Goal: Information Seeking & Learning: Check status

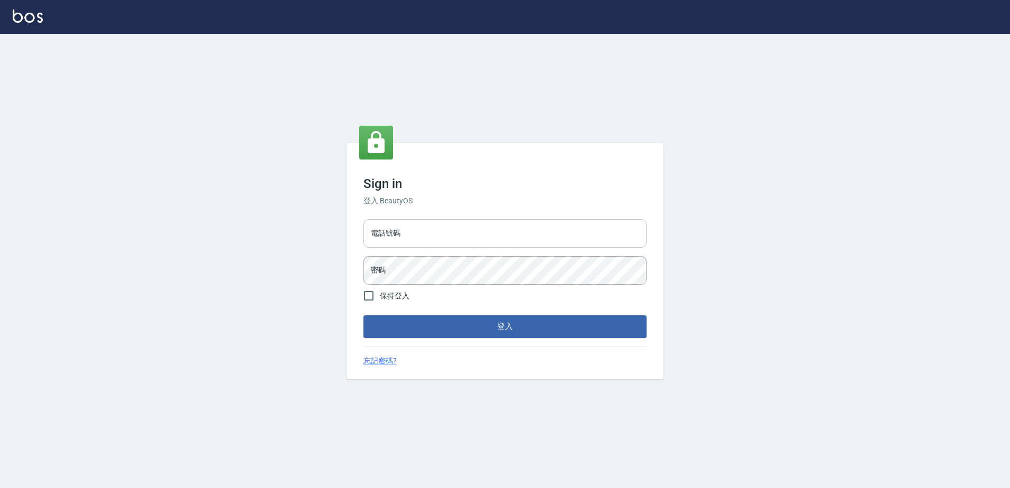
click at [435, 228] on input "電話號碼" at bounding box center [504, 233] width 283 height 29
type input "0426865599"
click at [363, 315] on button "登入" at bounding box center [504, 326] width 283 height 22
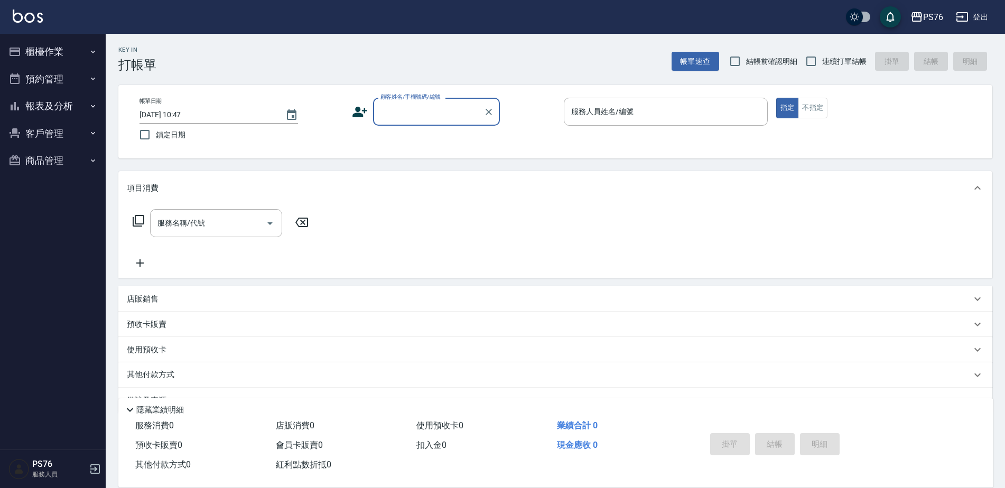
click at [60, 98] on button "報表及分析" at bounding box center [52, 105] width 97 height 27
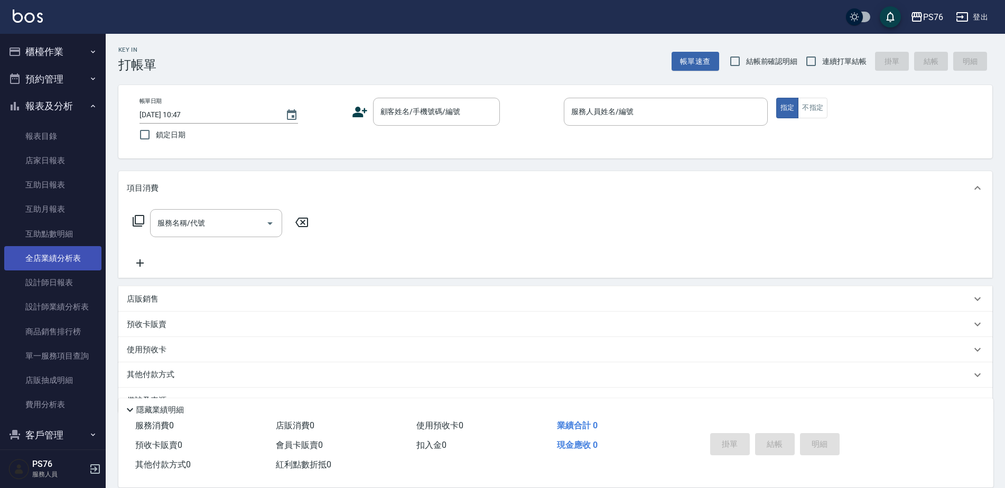
click at [61, 282] on link "設計師日報表" at bounding box center [52, 282] width 97 height 24
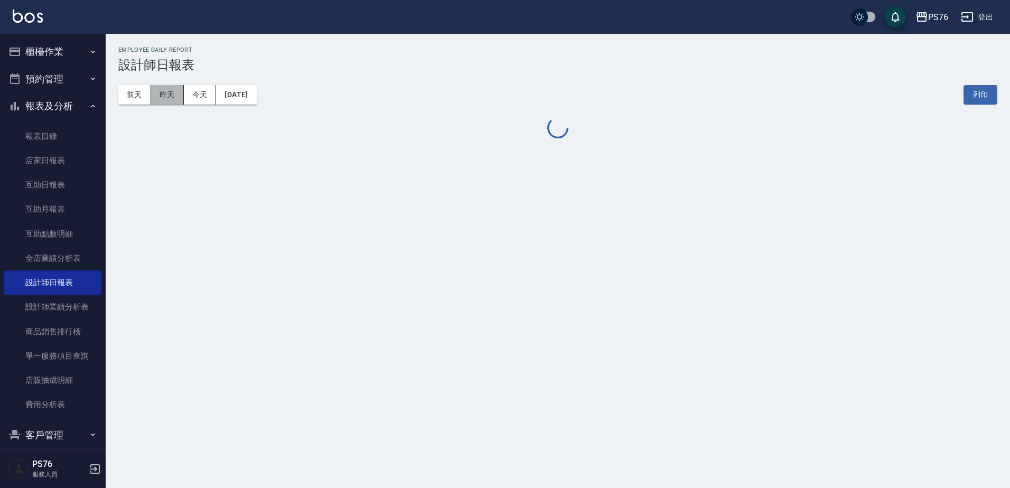
click at [170, 94] on button "昨天" at bounding box center [167, 95] width 33 height 20
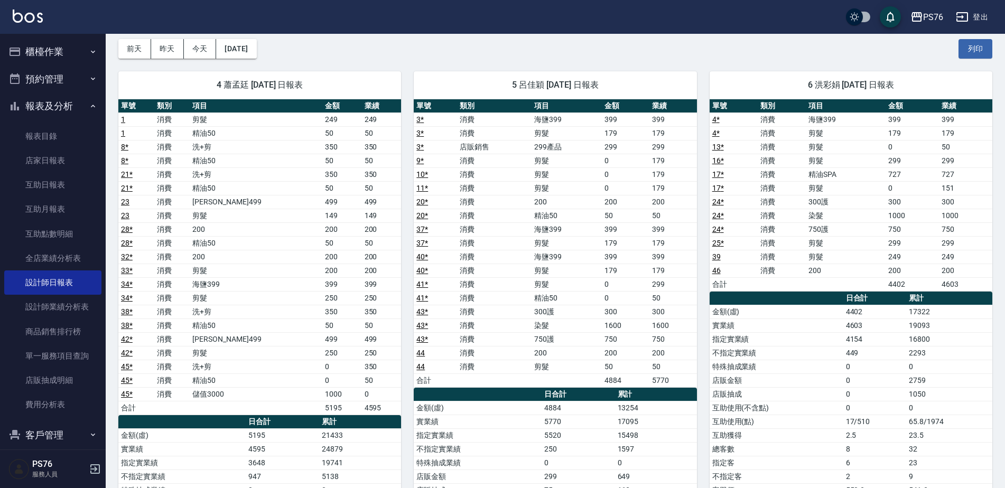
scroll to position [53, 0]
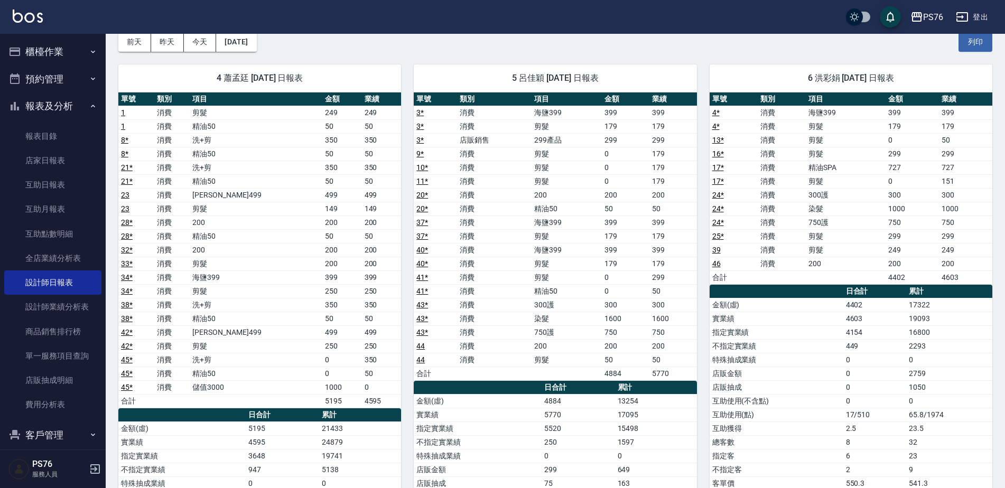
drag, startPoint x: 1005, startPoint y: 172, endPoint x: 1009, endPoint y: 188, distance: 15.8
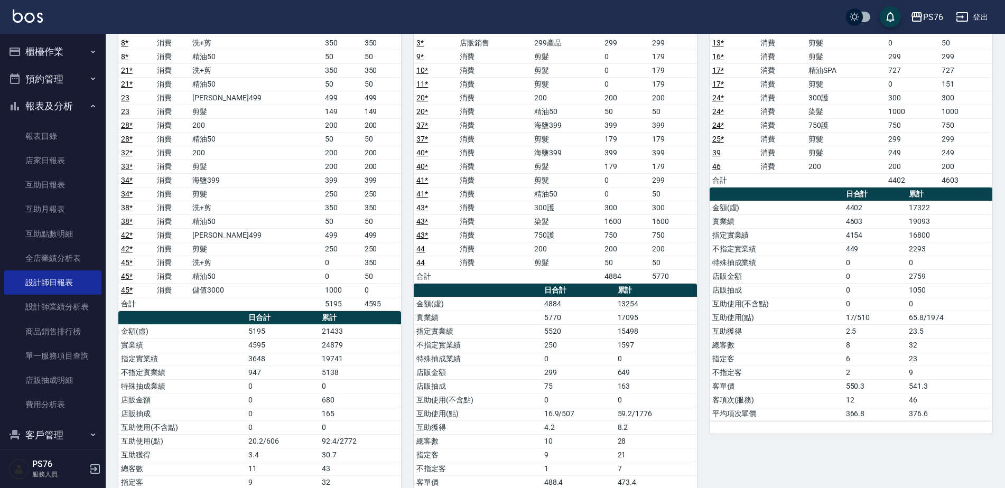
scroll to position [99, 0]
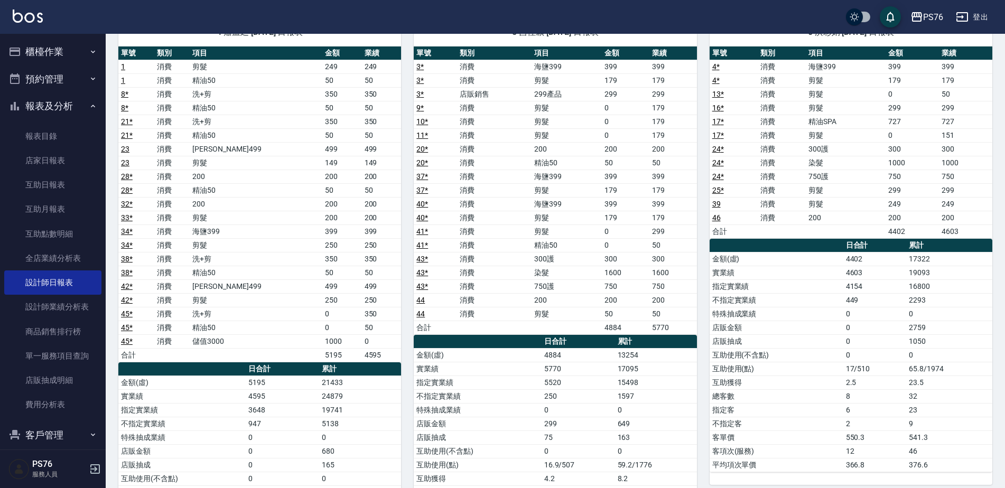
click at [61, 106] on button "報表及分析" at bounding box center [52, 105] width 97 height 27
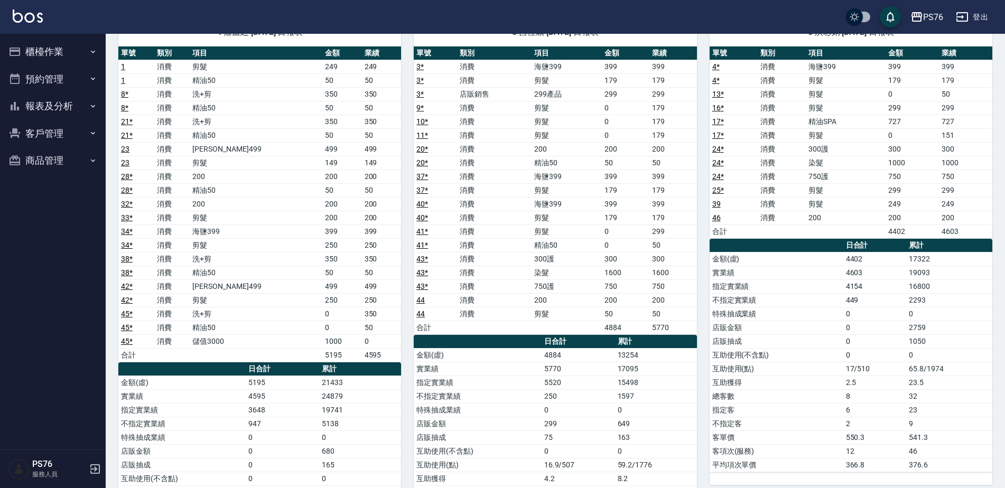
click at [974, 13] on button "登出" at bounding box center [971, 17] width 41 height 20
